Goal: Task Accomplishment & Management: Manage account settings

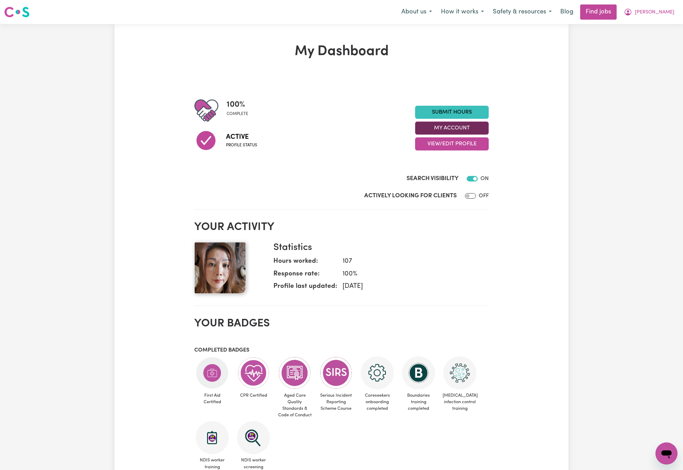
click at [480, 134] on button "My Account" at bounding box center [452, 127] width 74 height 13
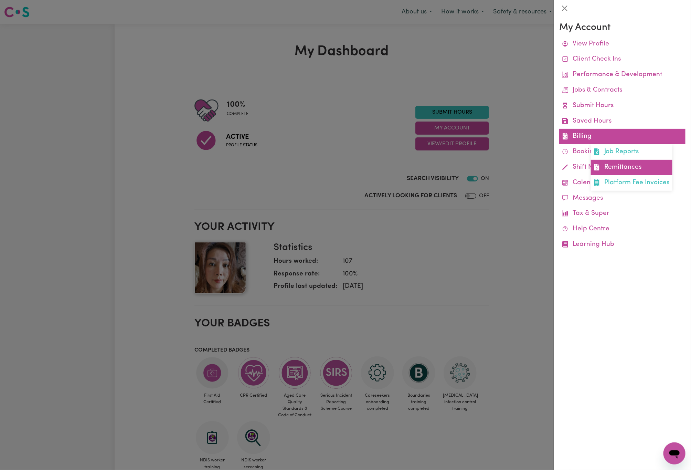
click at [624, 169] on link "Remittances" at bounding box center [632, 167] width 82 height 15
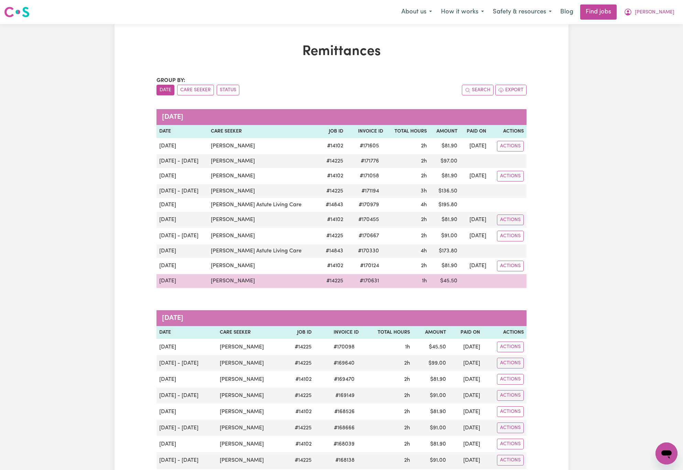
drag, startPoint x: 262, startPoint y: 285, endPoint x: 199, endPoint y: 287, distance: 63.3
click at [199, 287] on tr "[DATE] [PERSON_NAME] # 14225 # 170631 1h $ 45.50" at bounding box center [342, 281] width 370 height 14
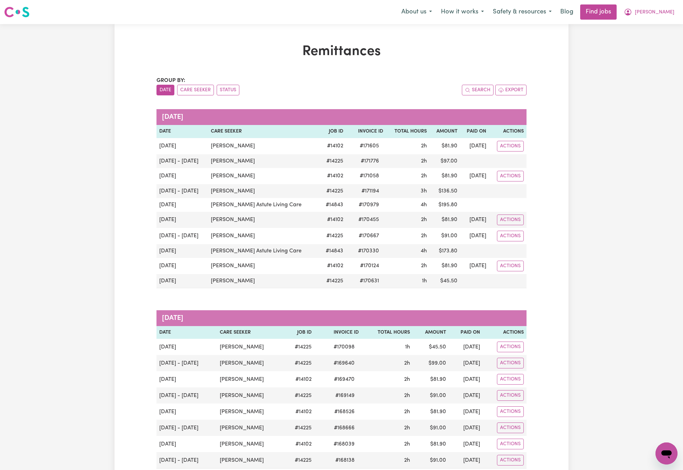
copy tr "[PERSON_NAME]"
click at [632, 14] on icon "My Account" at bounding box center [628, 12] width 8 height 8
click at [665, 49] on link "Logout" at bounding box center [651, 52] width 54 height 13
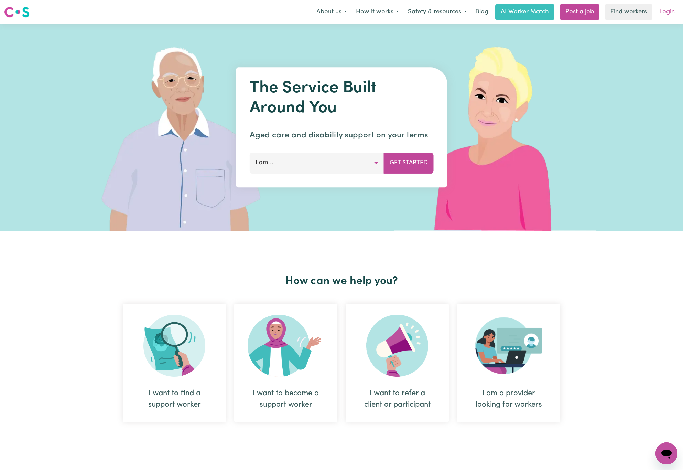
click at [671, 10] on link "Login" at bounding box center [667, 11] width 24 height 15
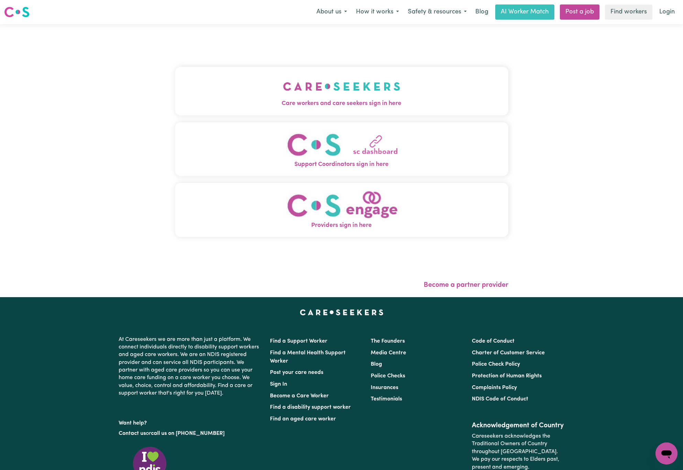
drag, startPoint x: 245, startPoint y: 110, endPoint x: 252, endPoint y: 110, distance: 7.2
click at [248, 111] on button "Care workers and care seekers sign in here" at bounding box center [341, 91] width 333 height 48
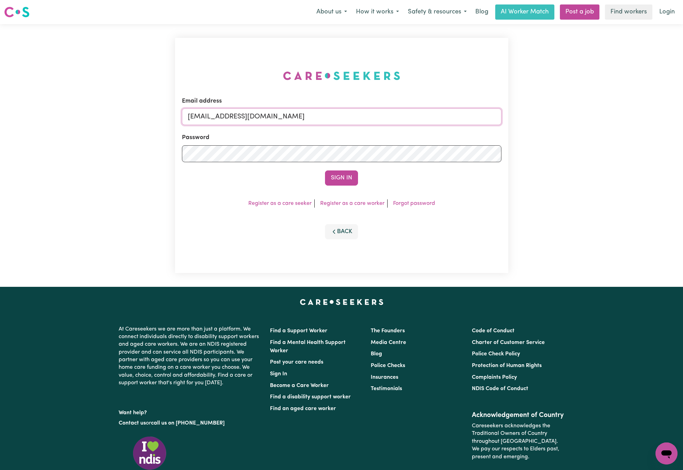
drag, startPoint x: 224, startPoint y: 113, endPoint x: 586, endPoint y: 108, distance: 362.3
click at [586, 108] on div "Email address [EMAIL_ADDRESS][DOMAIN_NAME] Password Sign In Register as a care …" at bounding box center [341, 155] width 683 height 262
paste input "[EMAIL_ADDRESS][DOMAIN_NAME]"
type input "superuser~[EMAIL_ADDRESS][DOMAIN_NAME]"
click at [325, 170] on button "Sign In" at bounding box center [341, 177] width 33 height 15
